Goal: Information Seeking & Learning: Learn about a topic

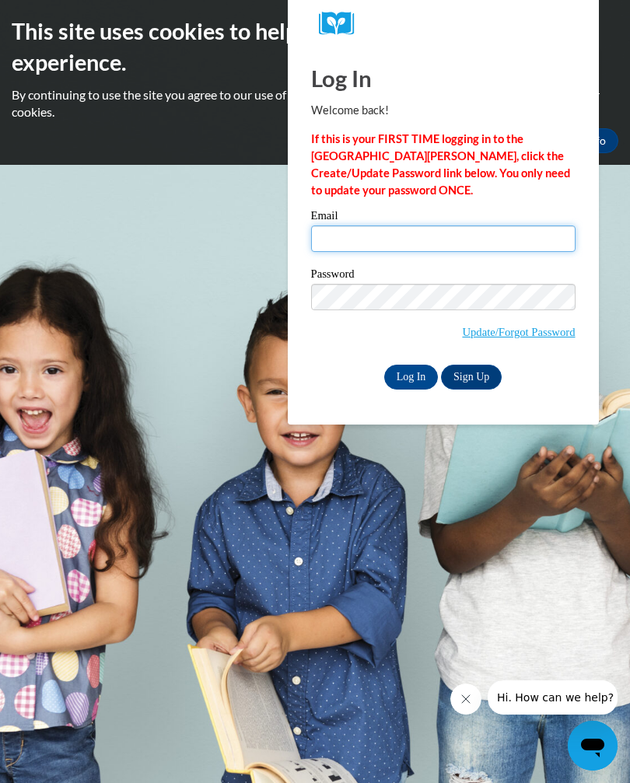
click at [466, 241] on input "Email" at bounding box center [443, 239] width 264 height 26
type input "jonesshania206@gmail.com"
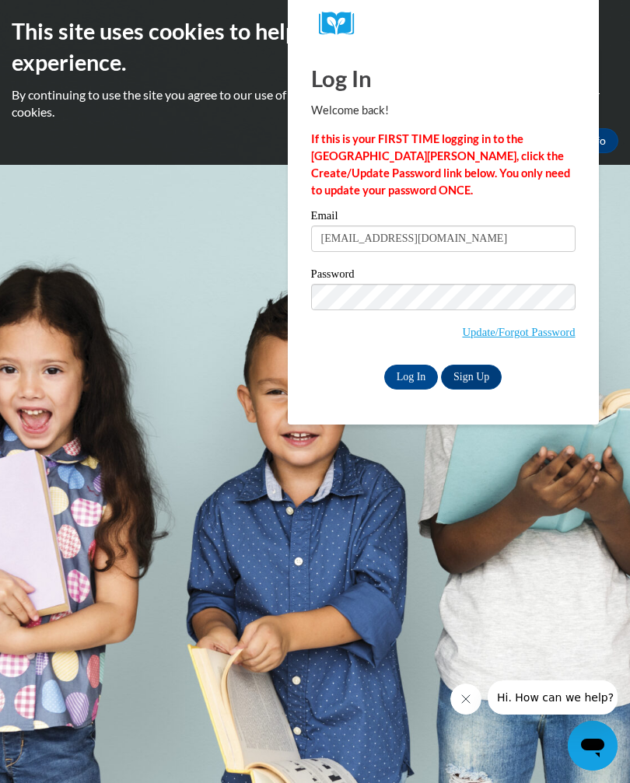
click at [408, 382] on input "Log In" at bounding box center [411, 377] width 54 height 25
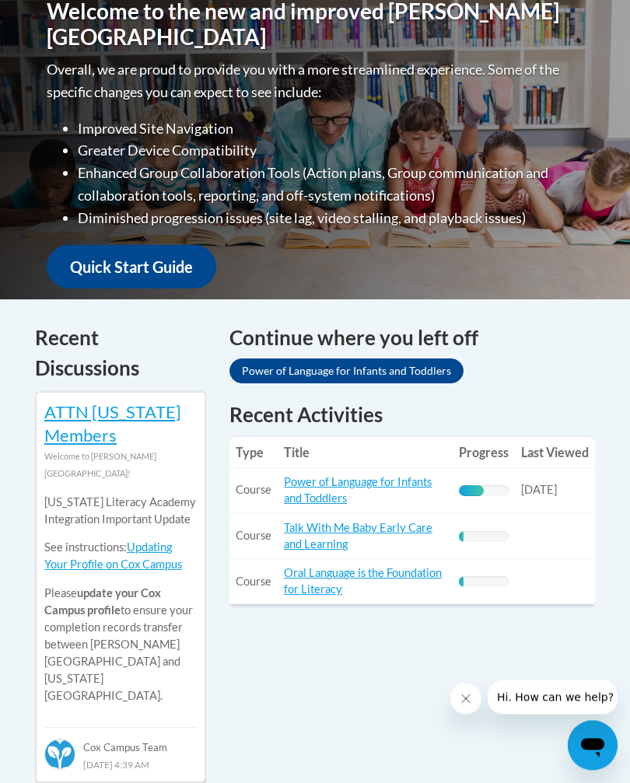
scroll to position [449, 0]
click at [415, 375] on link "Power of Language for Infants and Toddlers" at bounding box center [346, 371] width 234 height 25
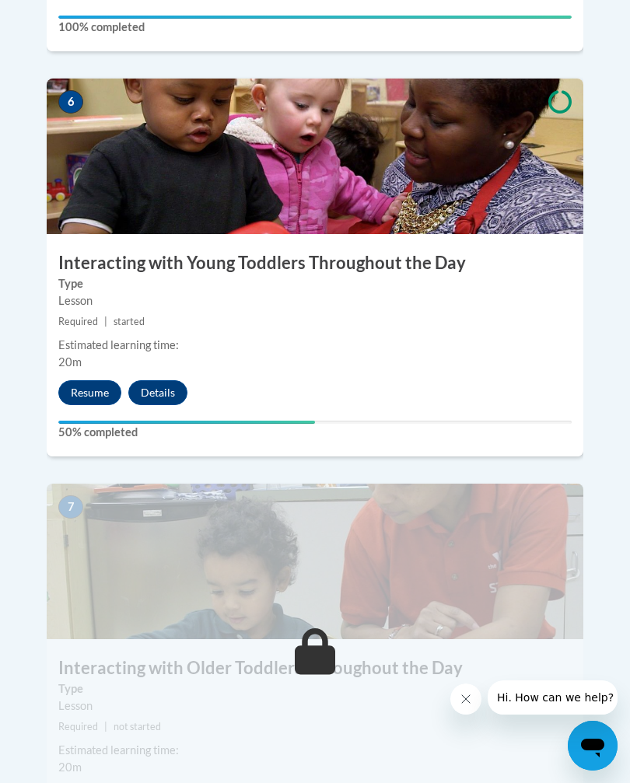
scroll to position [2600, 0]
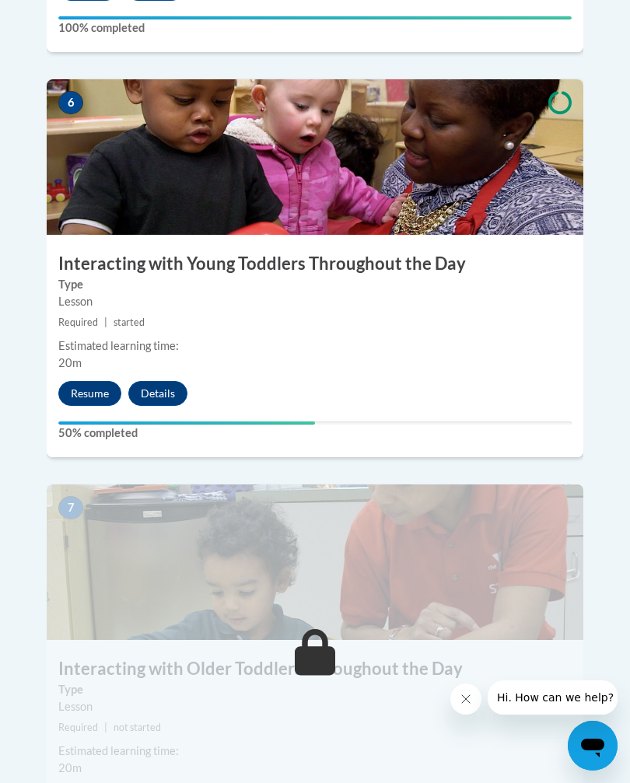
click at [86, 381] on button "Resume" at bounding box center [89, 393] width 63 height 25
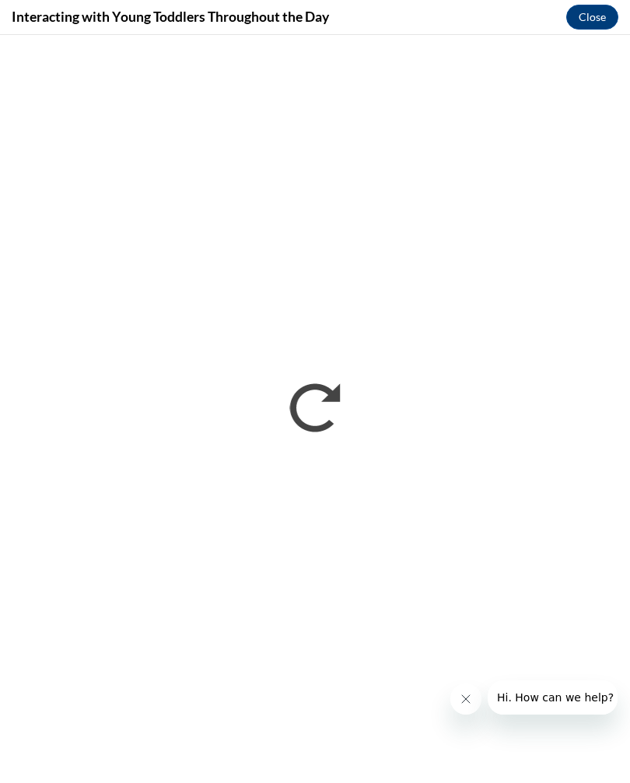
scroll to position [0, 0]
click at [464, 696] on icon "Close message from company" at bounding box center [466, 699] width 12 height 12
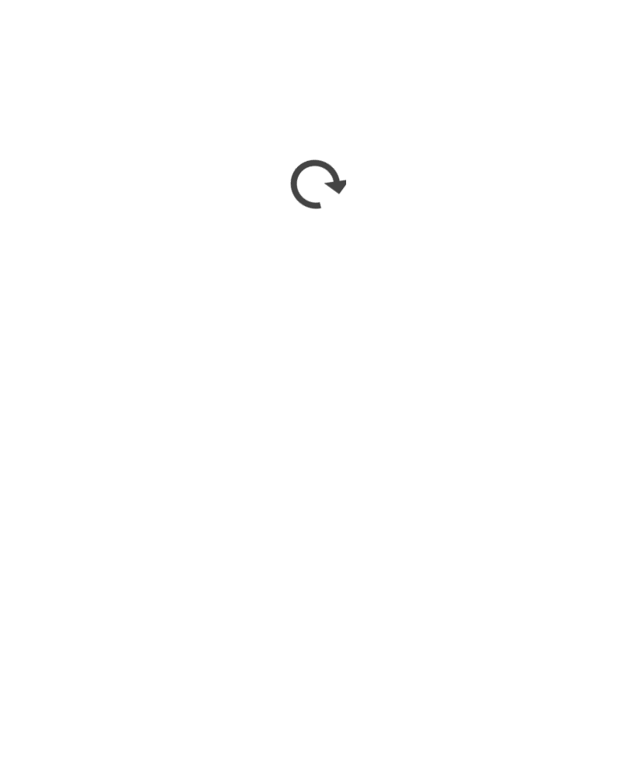
scroll to position [4241, 0]
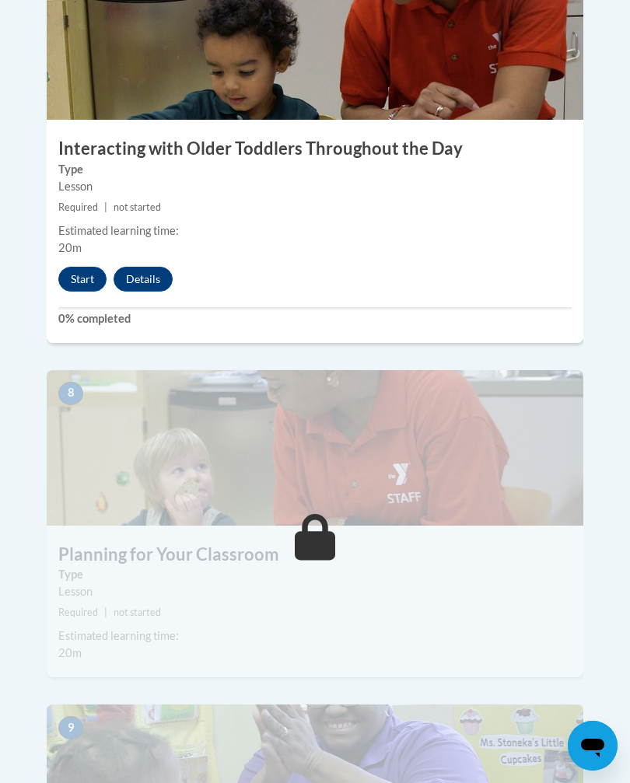
scroll to position [3119, 0]
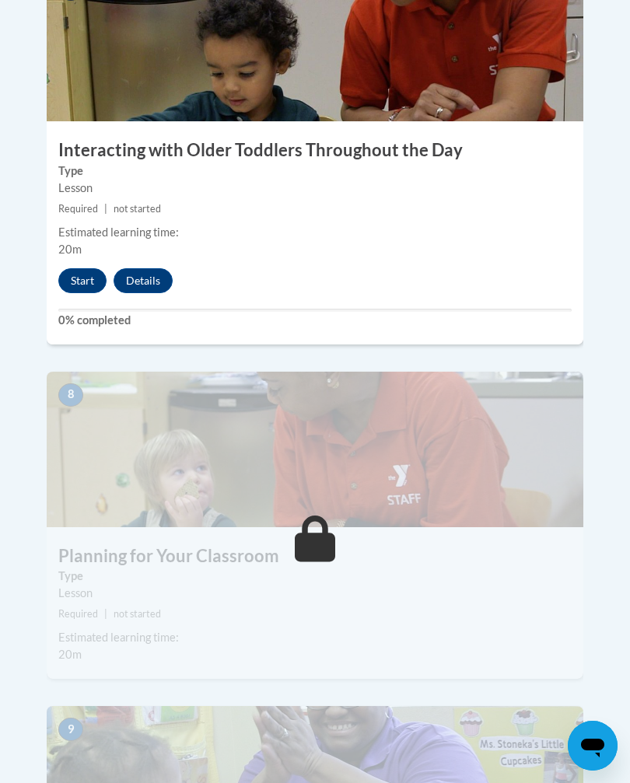
click at [89, 268] on button "Start" at bounding box center [82, 280] width 48 height 25
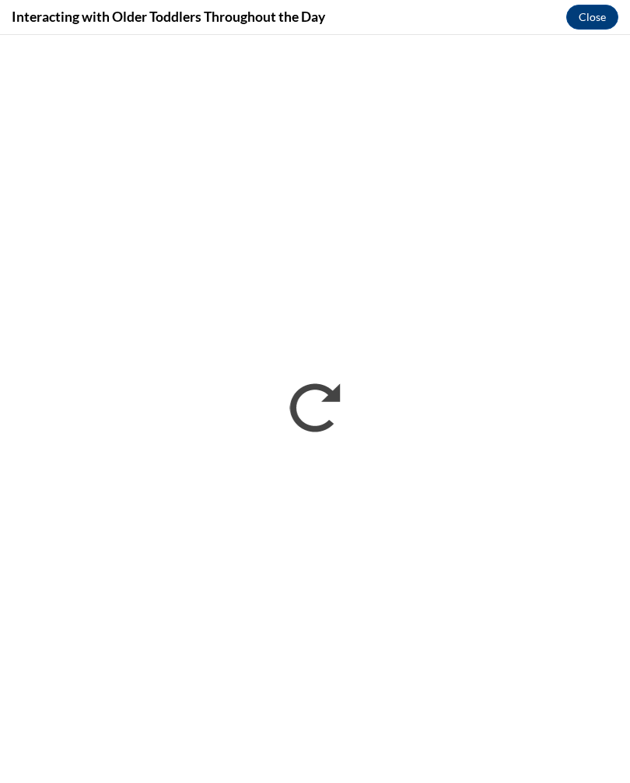
scroll to position [0, 0]
